Goal: Browse casually: Explore the website without a specific task or goal

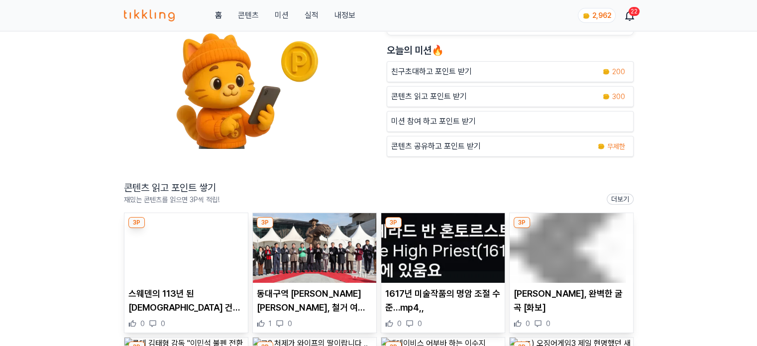
scroll to position [100, 0]
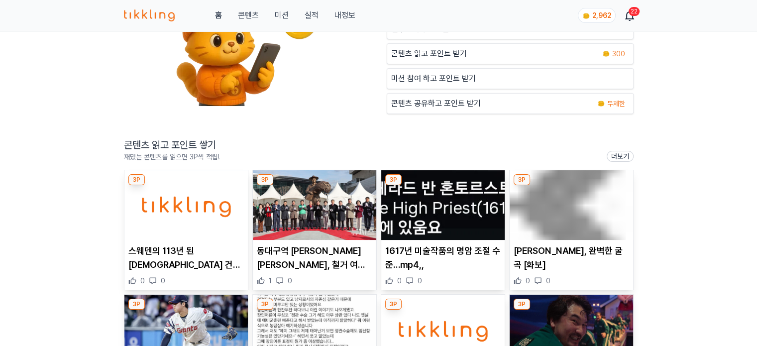
click at [181, 224] on img at bounding box center [185, 205] width 123 height 70
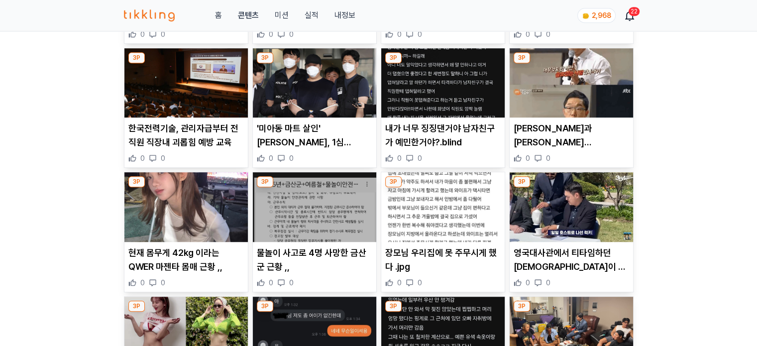
scroll to position [597, 0]
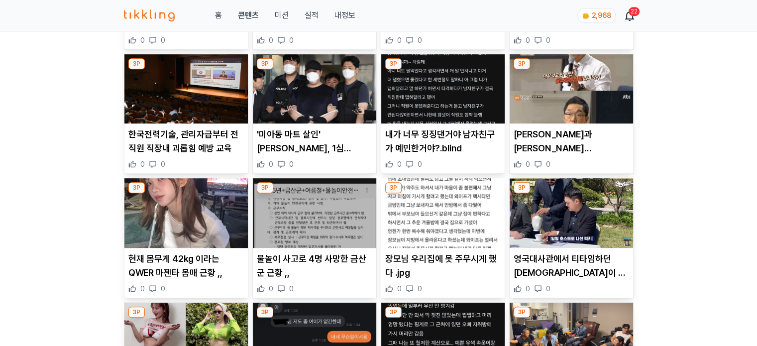
click at [427, 207] on img at bounding box center [442, 213] width 123 height 70
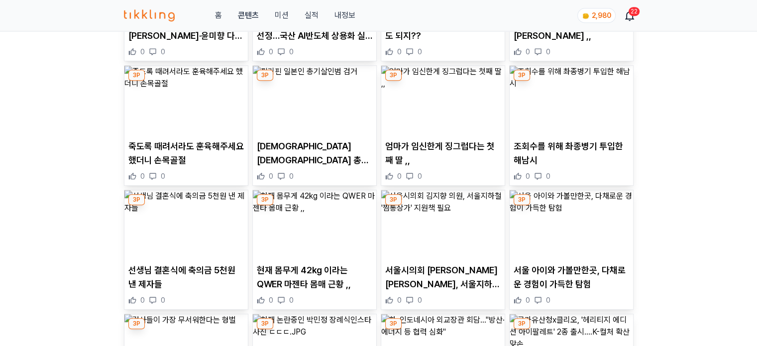
scroll to position [797, 0]
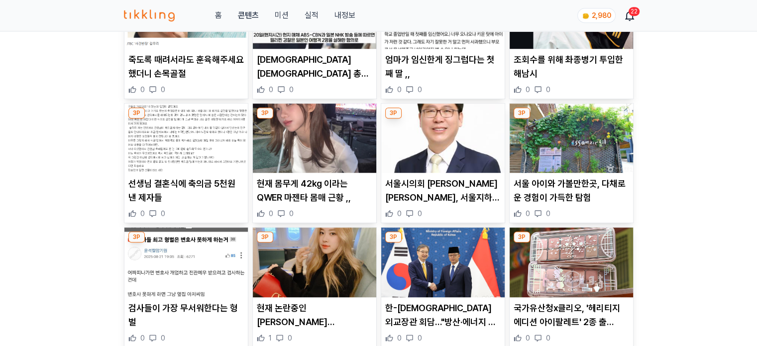
click at [308, 147] on img at bounding box center [314, 139] width 123 height 70
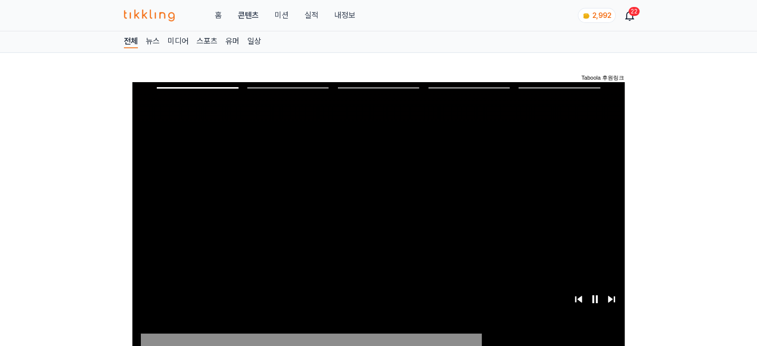
click at [215, 18] on link "홈" at bounding box center [218, 15] width 7 height 12
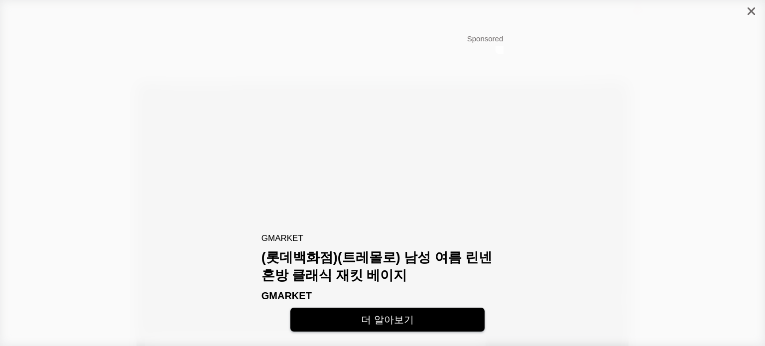
click at [754, 8] on icon "close" at bounding box center [750, 10] width 7 height 7
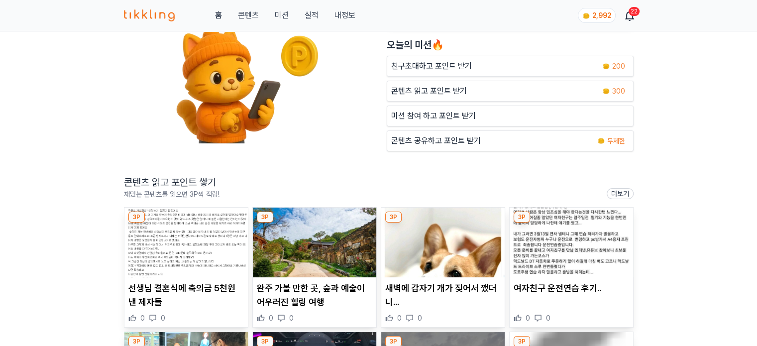
scroll to position [149, 0]
